Goal: Information Seeking & Learning: Learn about a topic

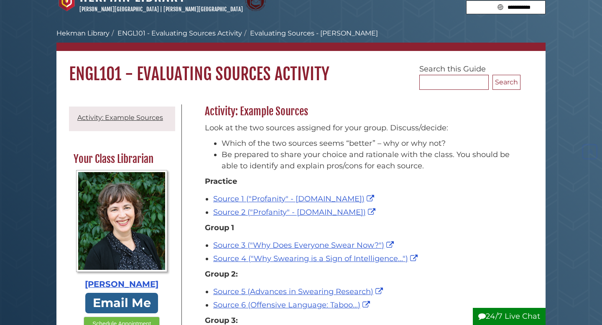
scroll to position [17, 0]
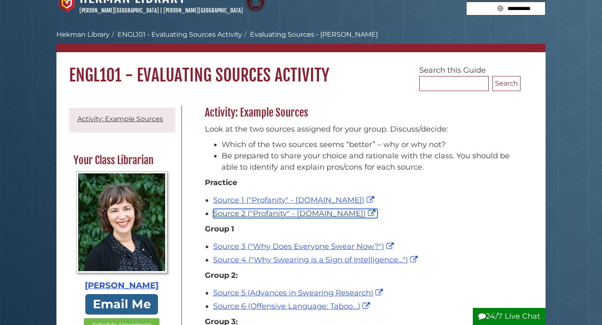
click at [270, 216] on link "Source 2 ("Profanity" - [DOMAIN_NAME])" at bounding box center [295, 213] width 164 height 9
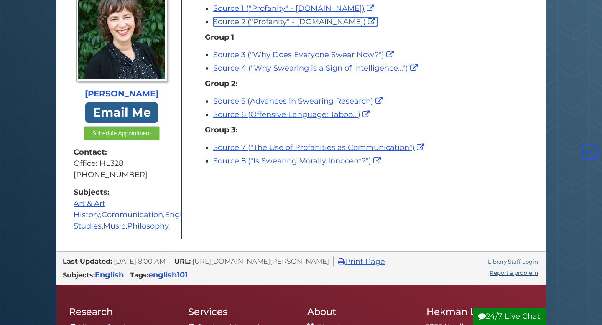
scroll to position [208, 0]
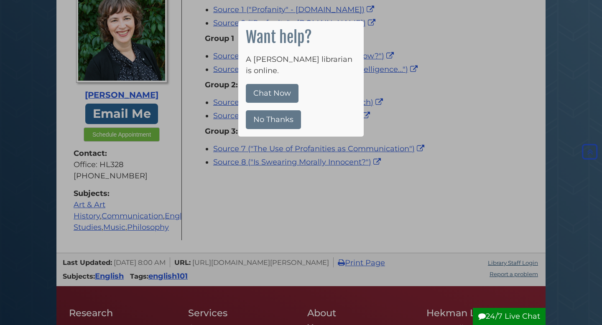
click at [261, 117] on button "No Thanks" at bounding box center [273, 119] width 55 height 19
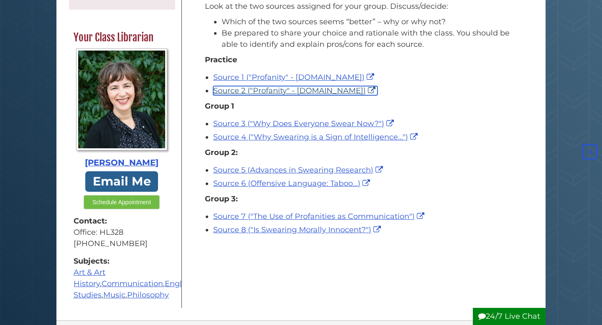
scroll to position [139, 0]
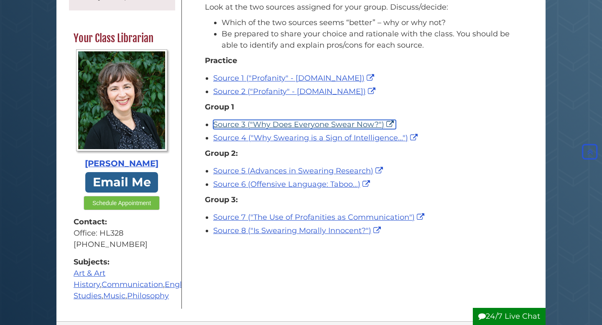
click at [349, 125] on link "Source 3 ("Why Does Everyone Swear Now?")" at bounding box center [304, 124] width 183 height 9
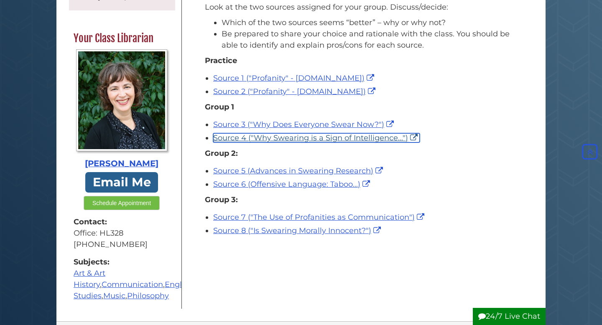
click at [289, 140] on link "Source 4 ("Why Swearing is a Sign of Intelligence...")" at bounding box center [316, 137] width 207 height 9
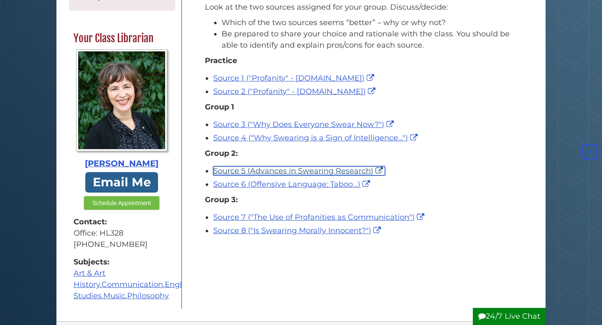
click at [277, 170] on link "Source 5 (Advances in Swearing Research)" at bounding box center [299, 170] width 172 height 9
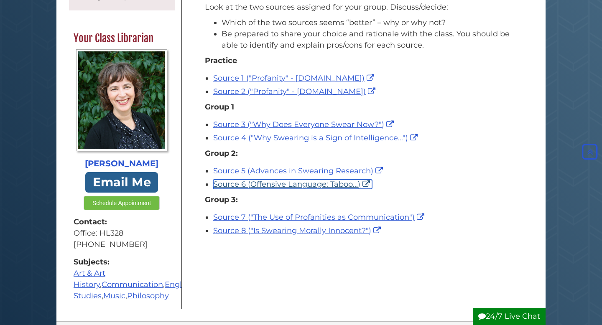
click at [297, 182] on link "Source 6 (Offensive Language: Taboo...)" at bounding box center [292, 184] width 159 height 9
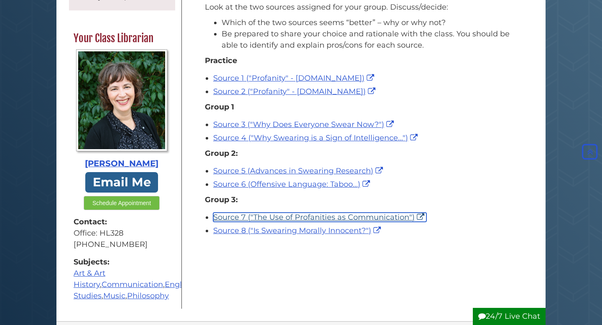
click at [260, 219] on link "Source 7 ("The Use of Profanities as Communication")" at bounding box center [319, 217] width 213 height 9
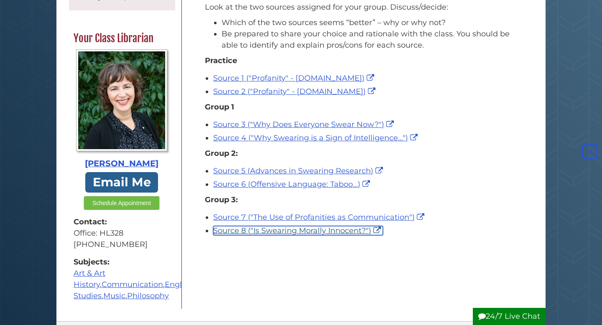
click at [344, 234] on link "Source 8 ("Is Swearing Morally Innocent?")" at bounding box center [298, 230] width 170 height 9
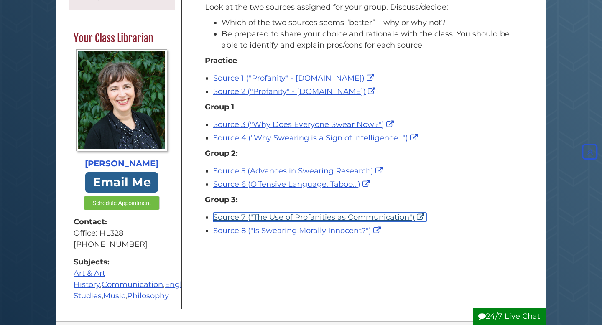
click at [335, 220] on link "Source 7 ("The Use of Profanities as Communication")" at bounding box center [319, 217] width 213 height 9
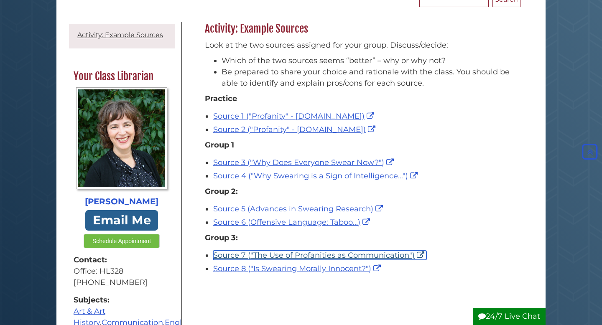
scroll to position [100, 0]
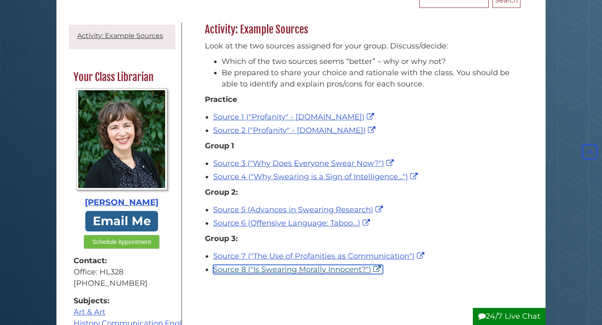
click at [342, 272] on link "Source 8 ("Is Swearing Morally Innocent?")" at bounding box center [298, 269] width 170 height 9
